Goal: Use online tool/utility: Utilize a website feature to perform a specific function

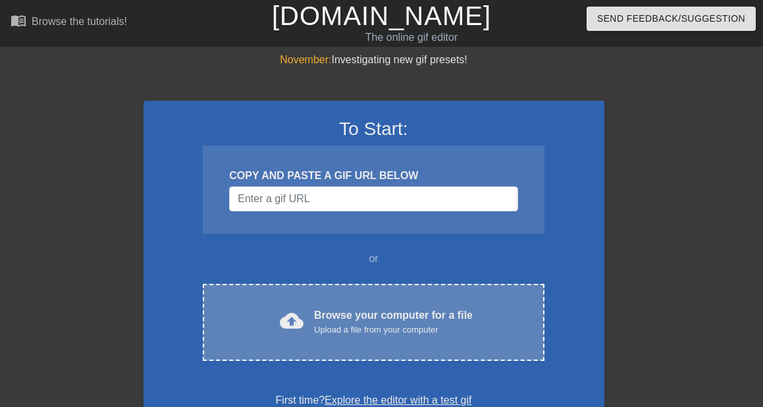
click at [419, 311] on div "Browse your computer for a file Upload a file from your computer" at bounding box center [393, 321] width 159 height 29
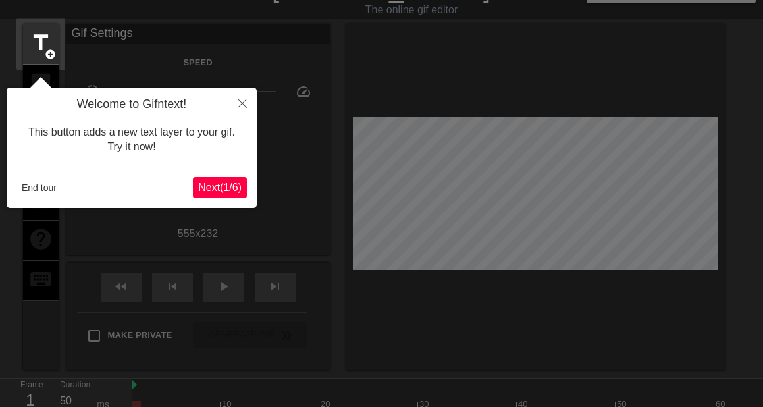
scroll to position [32, 0]
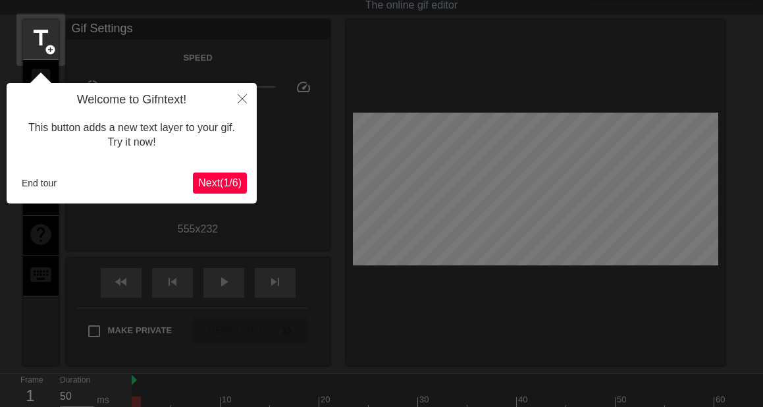
click at [215, 180] on span "Next ( 1 / 6 )" at bounding box center [219, 182] width 43 height 11
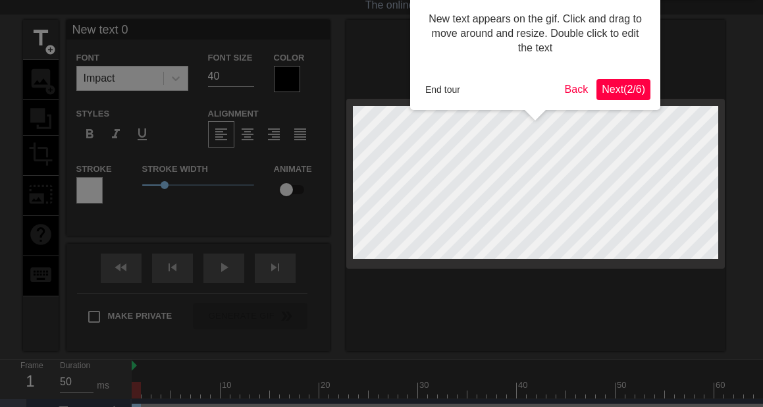
scroll to position [0, 0]
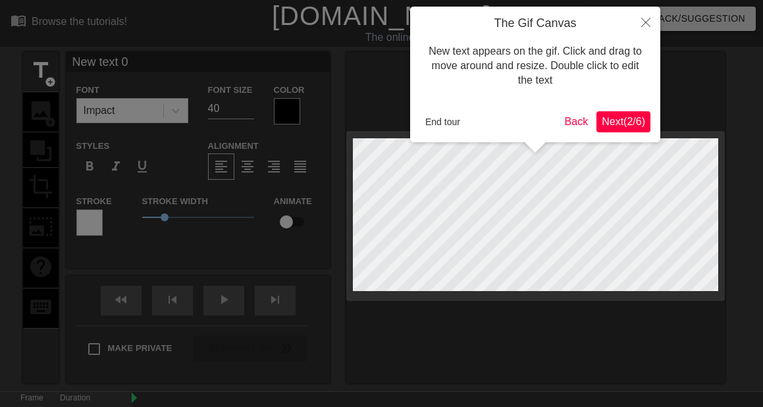
click at [623, 120] on span "Next ( 2 / 6 )" at bounding box center [623, 121] width 43 height 11
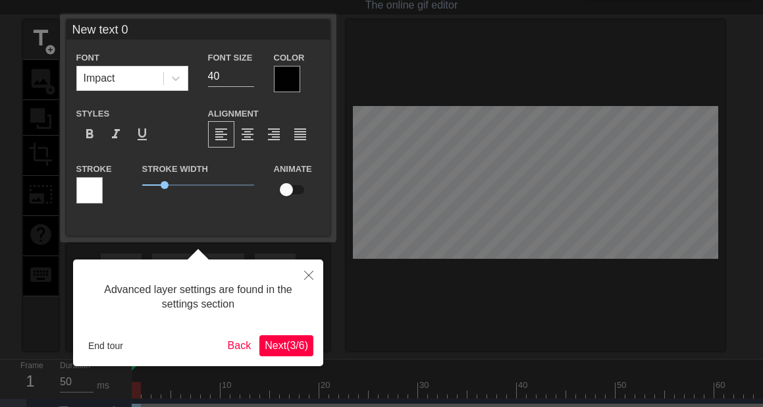
click at [300, 351] on span "Next ( 3 / 6 )" at bounding box center [286, 345] width 43 height 11
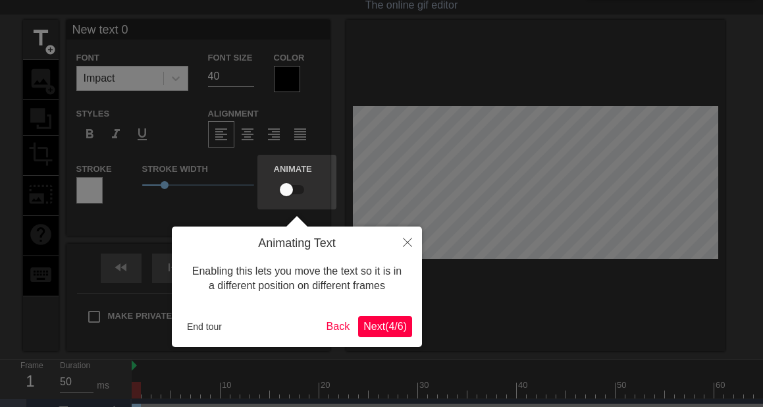
scroll to position [0, 0]
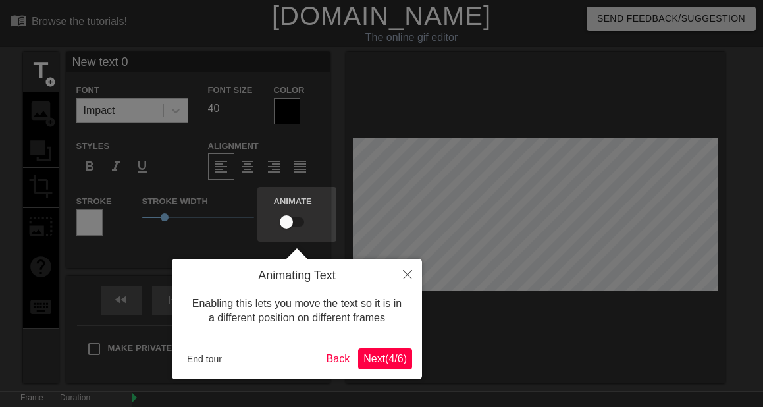
click at [386, 360] on span "Next ( 4 / 6 )" at bounding box center [384, 358] width 43 height 11
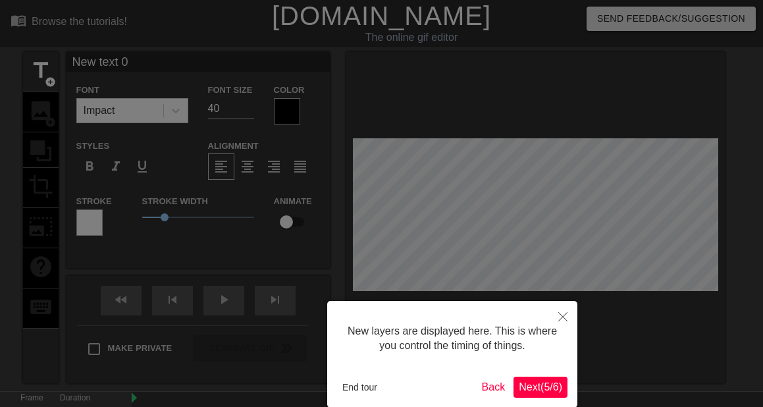
scroll to position [66, 0]
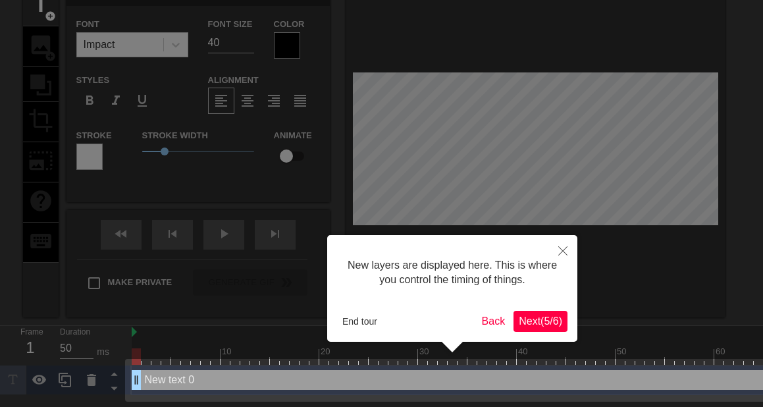
click at [539, 321] on span "Next ( 5 / 6 )" at bounding box center [540, 320] width 43 height 11
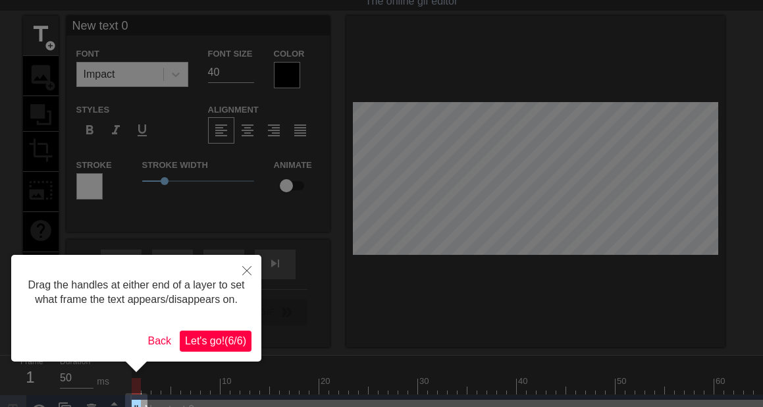
scroll to position [38, 0]
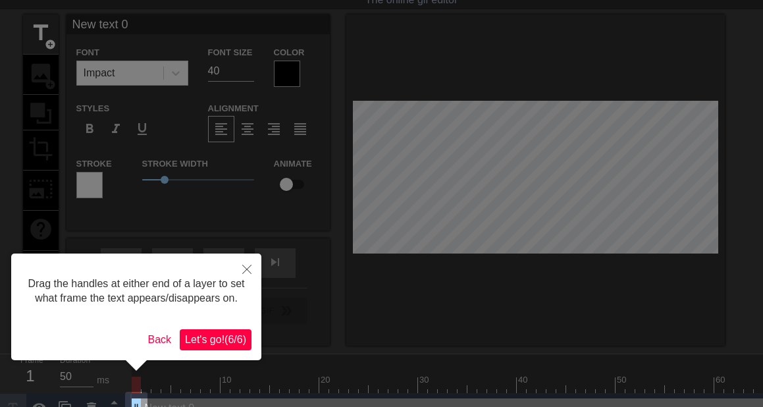
click at [220, 345] on span "Let's go! ( 6 / 6 )" at bounding box center [215, 339] width 61 height 11
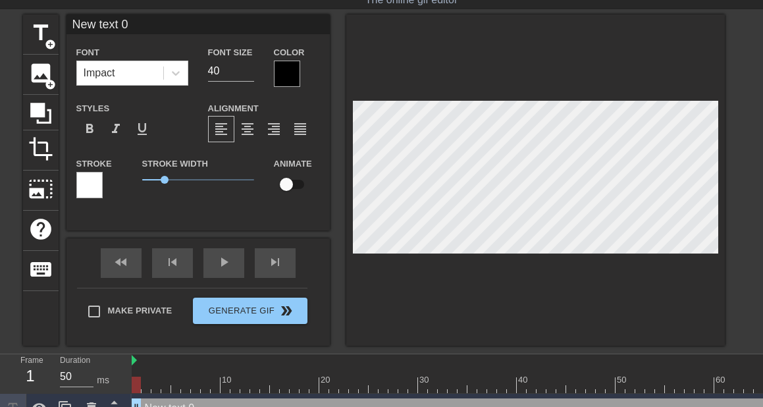
scroll to position [2, 3]
click at [280, 79] on div at bounding box center [287, 74] width 26 height 26
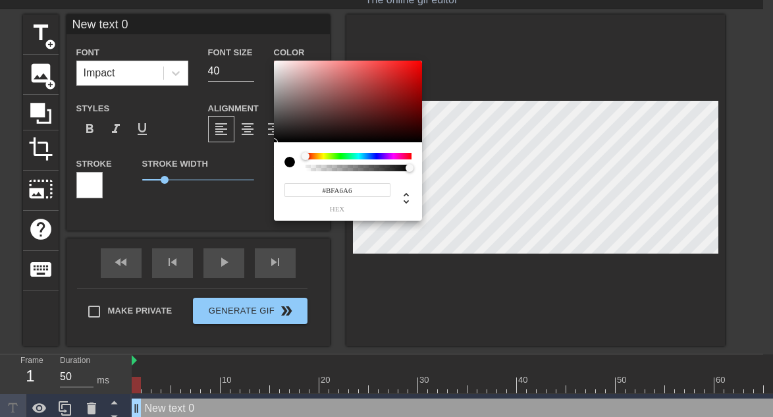
type input "#FFFFFF"
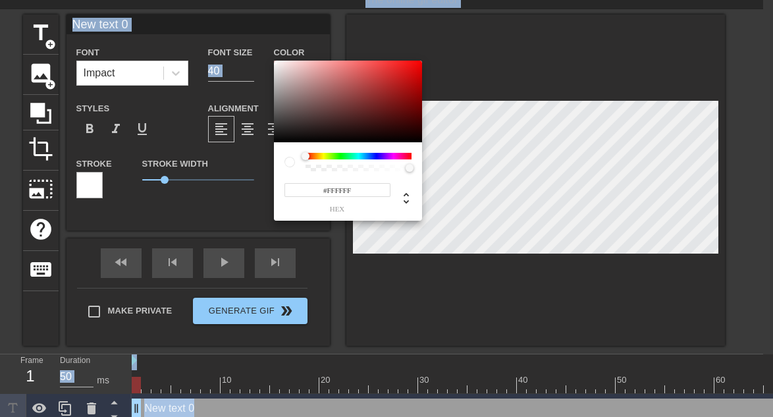
drag, startPoint x: 266, startPoint y: 53, endPoint x: 204, endPoint y: -47, distance: 118.2
click at [204, 0] on html "menu_book Browse the tutorials! [DOMAIN_NAME] The online gif editor Send Feedba…" at bounding box center [386, 192] width 773 height 461
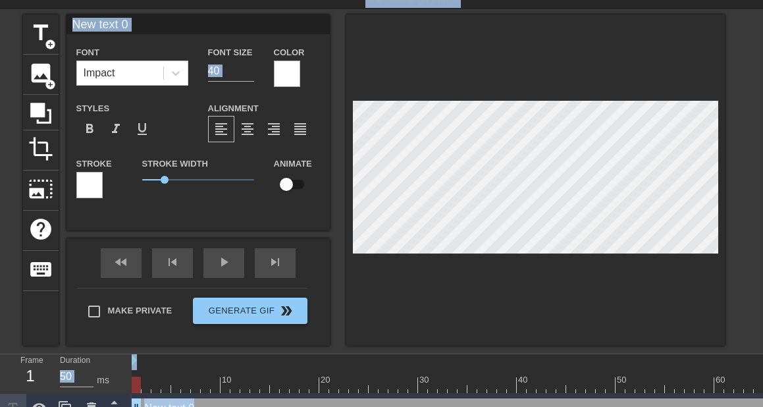
click at [93, 184] on div at bounding box center [89, 185] width 26 height 26
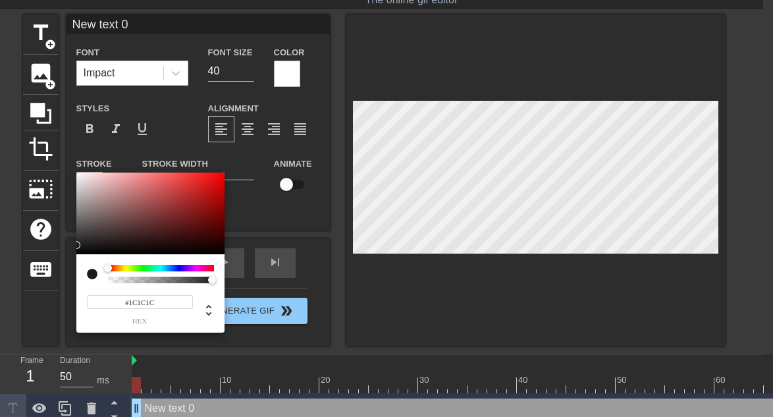
type input "#000000"
drag, startPoint x: 120, startPoint y: 221, endPoint x: -36, endPoint y: 298, distance: 173.7
click at [0, 298] on html "menu_book Browse the tutorials! [DOMAIN_NAME] The online gif editor Send Feedba…" at bounding box center [386, 192] width 773 height 461
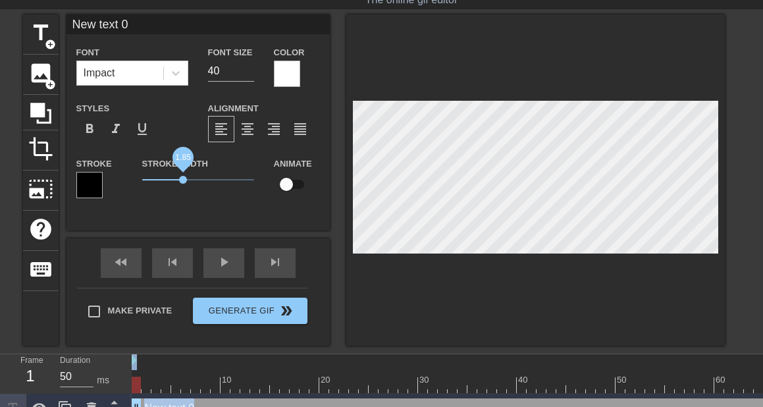
drag, startPoint x: 174, startPoint y: 180, endPoint x: 183, endPoint y: 181, distance: 9.2
click at [183, 181] on span "1.85" at bounding box center [198, 180] width 112 height 16
click at [278, 185] on input "checkbox" at bounding box center [286, 184] width 75 height 25
click at [287, 186] on input "checkbox" at bounding box center [298, 184] width 75 height 25
checkbox input "false"
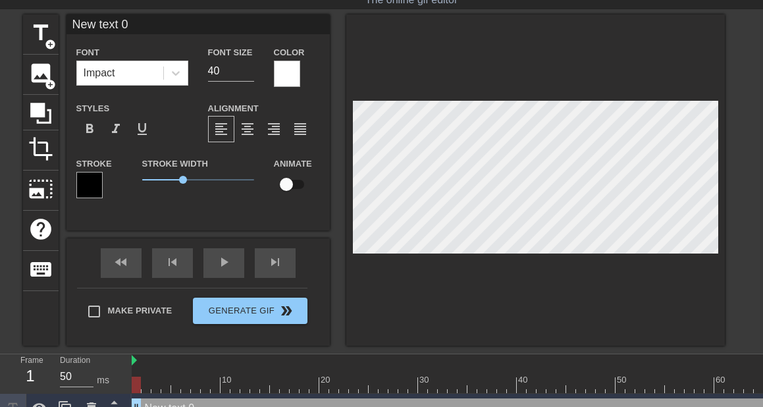
scroll to position [2, 1]
click at [228, 78] on input "40" at bounding box center [231, 71] width 46 height 21
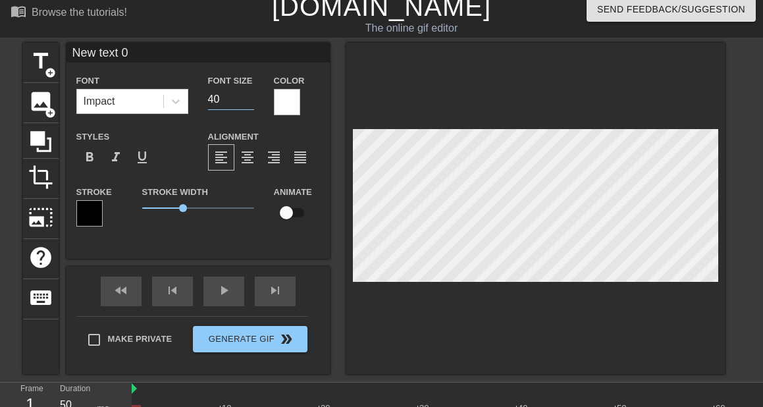
scroll to position [0, 0]
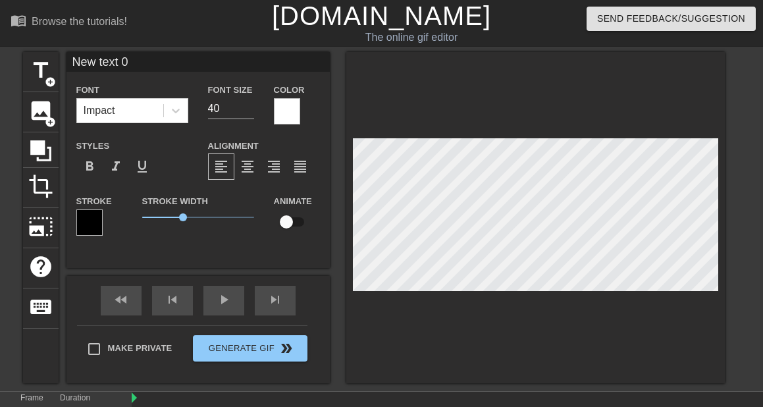
click at [173, 70] on input "New text 0" at bounding box center [197, 62] width 263 height 20
type input "LOST"
click at [199, 219] on span "1.85" at bounding box center [198, 217] width 112 height 16
click at [194, 205] on label "Stroke Width" at bounding box center [175, 201] width 66 height 13
drag, startPoint x: 194, startPoint y: 205, endPoint x: 194, endPoint y: 213, distance: 8.6
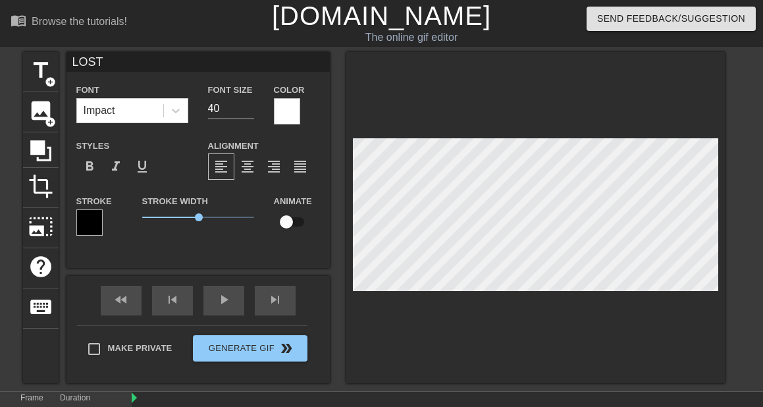
click at [194, 209] on div "Stroke Width 2.55" at bounding box center [198, 220] width 132 height 55
drag, startPoint x: 195, startPoint y: 213, endPoint x: 187, endPoint y: 216, distance: 8.3
click at [187, 216] on span "2" at bounding box center [198, 217] width 112 height 16
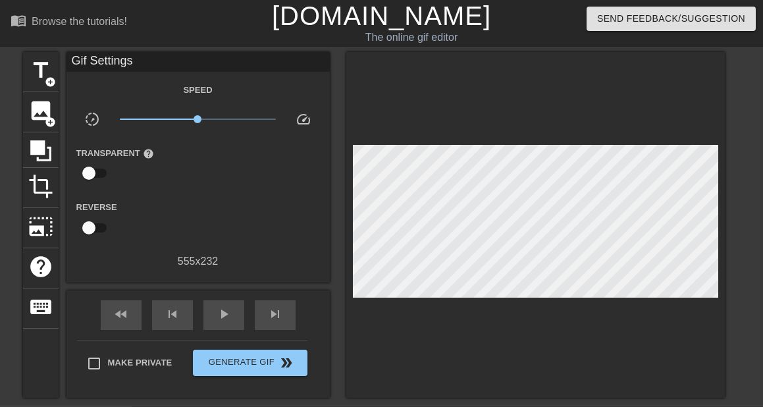
click at [583, 337] on div at bounding box center [535, 225] width 379 height 346
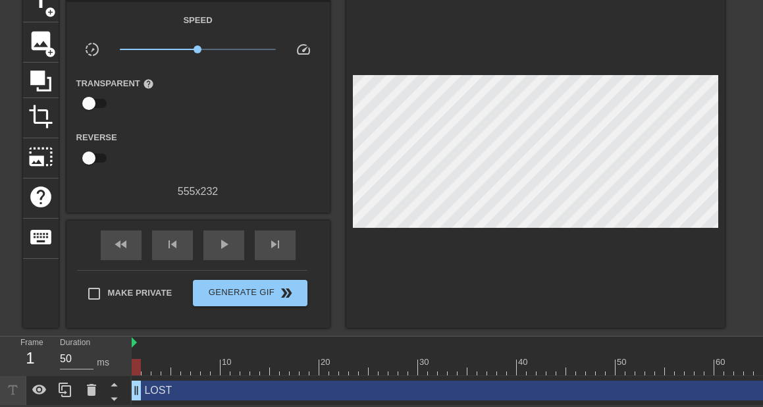
scroll to position [70, 0]
